Goal: Download file/media

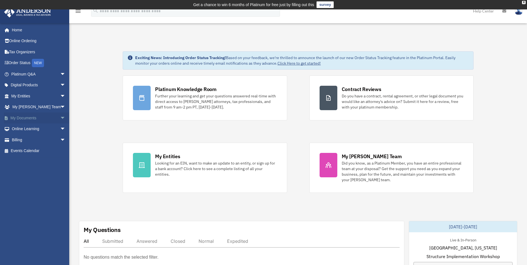
click at [30, 120] on link "My Documents arrow_drop_down" at bounding box center [39, 117] width 70 height 11
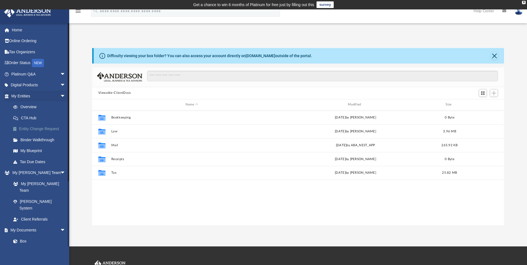
scroll to position [121, 407]
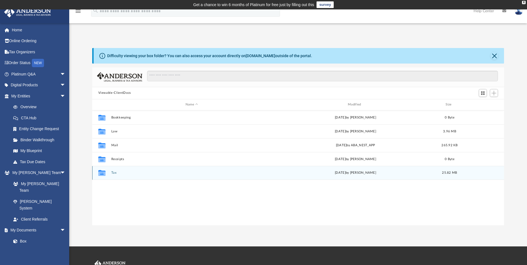
click at [115, 174] on button "Tax" at bounding box center [191, 173] width 161 height 4
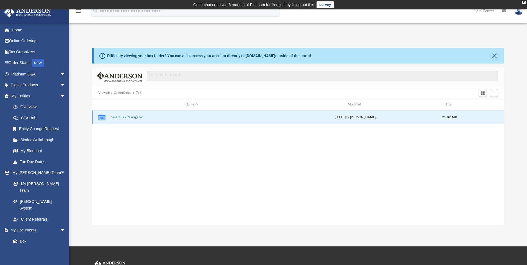
click at [129, 118] on button "Smart Tax Navigator" at bounding box center [191, 117] width 161 height 4
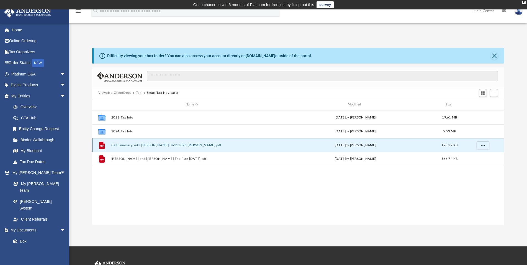
click at [144, 145] on button "Call Summary with [PERSON_NAME] 06112025 [PERSON_NAME].pdf" at bounding box center [191, 145] width 161 height 4
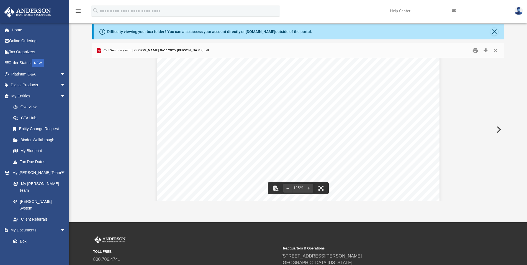
scroll to position [151, 0]
drag, startPoint x: 502, startPoint y: 126, endPoint x: 500, endPoint y: 99, distance: 27.2
click at [500, 99] on div "[PERSON_NAME] and his wife discussed tax strategies for [DATE] - [DATE], focusi…" at bounding box center [298, 129] width 412 height 143
click at [486, 53] on button "Download" at bounding box center [486, 50] width 10 height 9
